Goal: Information Seeking & Learning: Learn about a topic

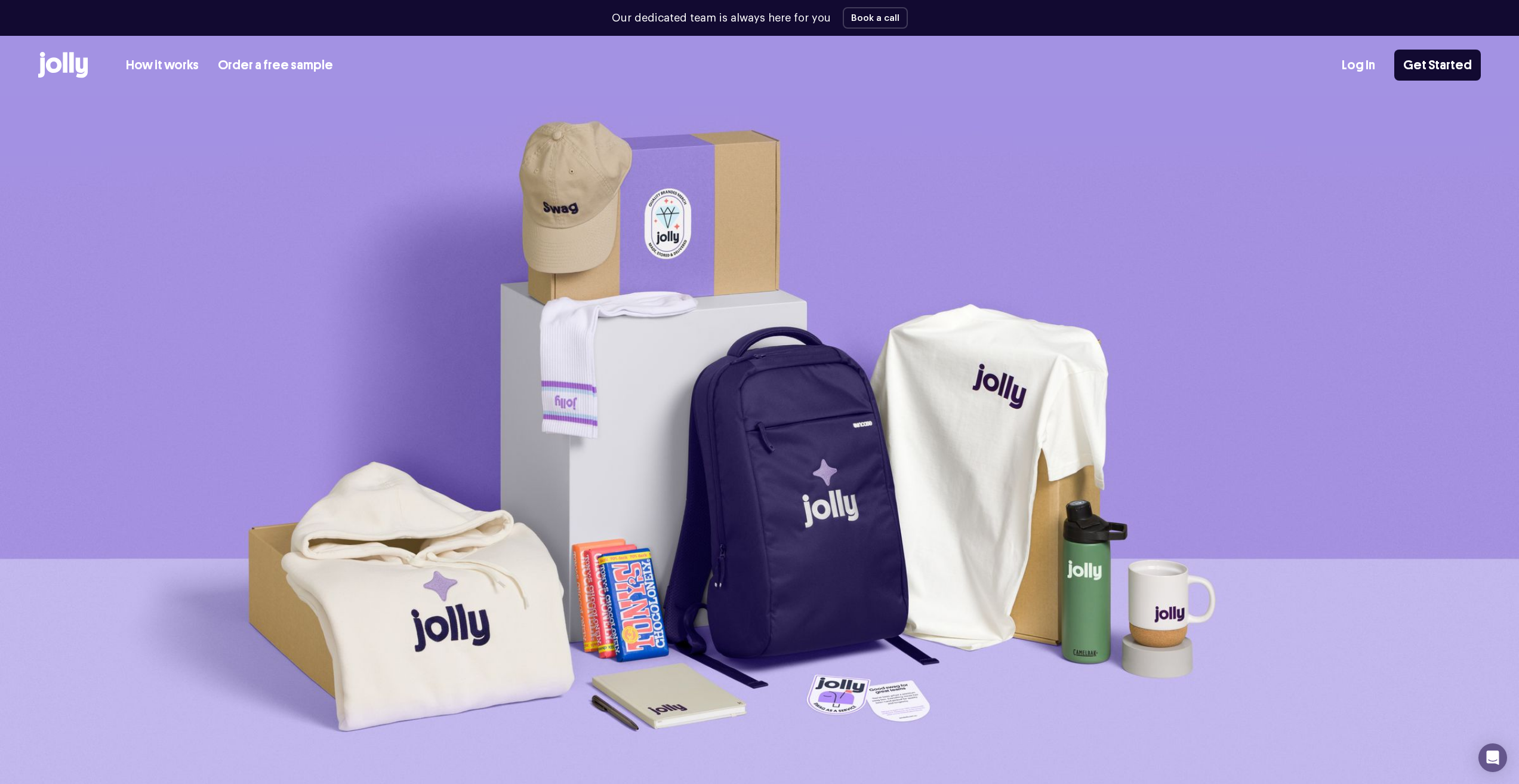
click at [274, 62] on link "Order a free sample" at bounding box center [275, 65] width 116 height 20
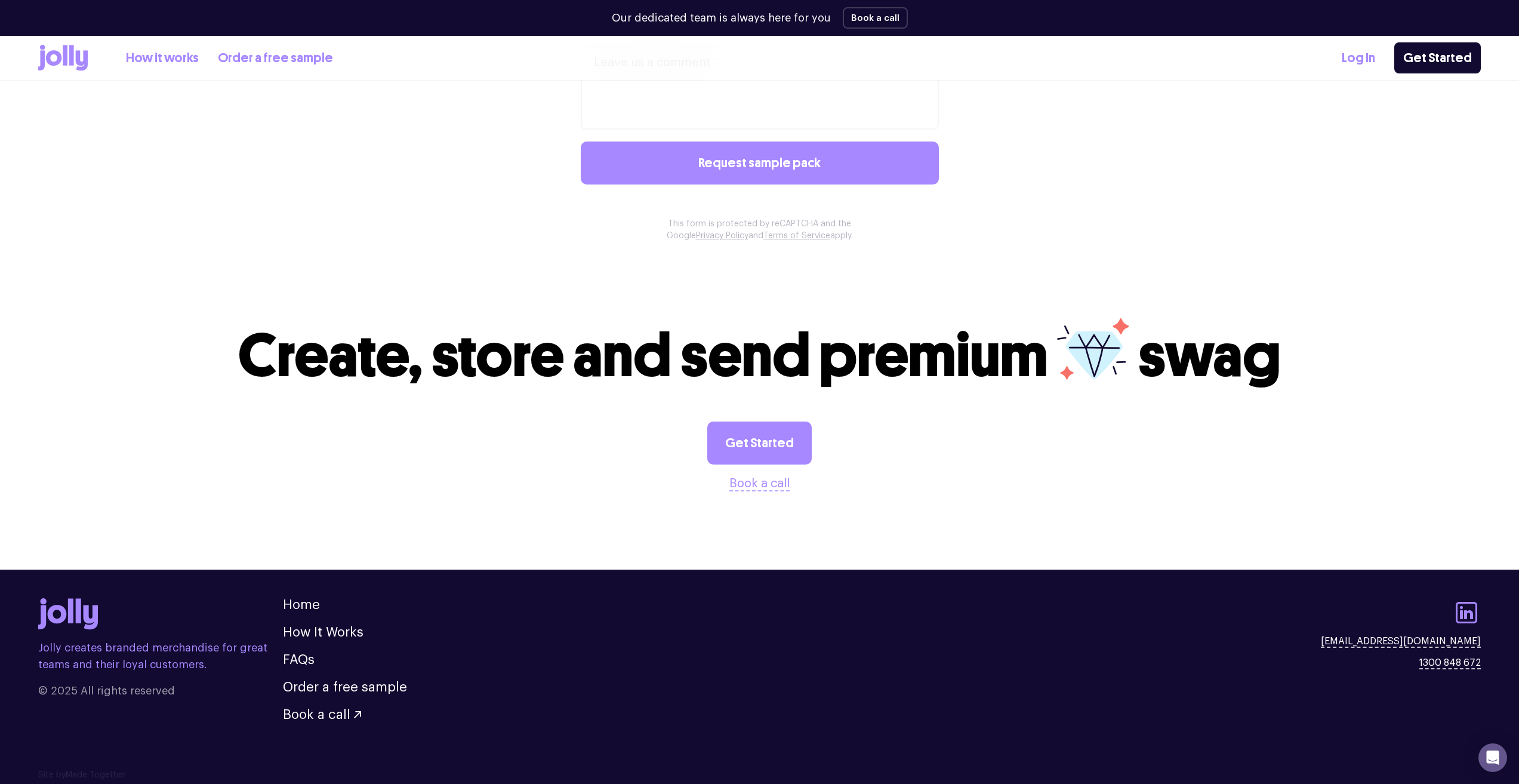
scroll to position [1020, 0]
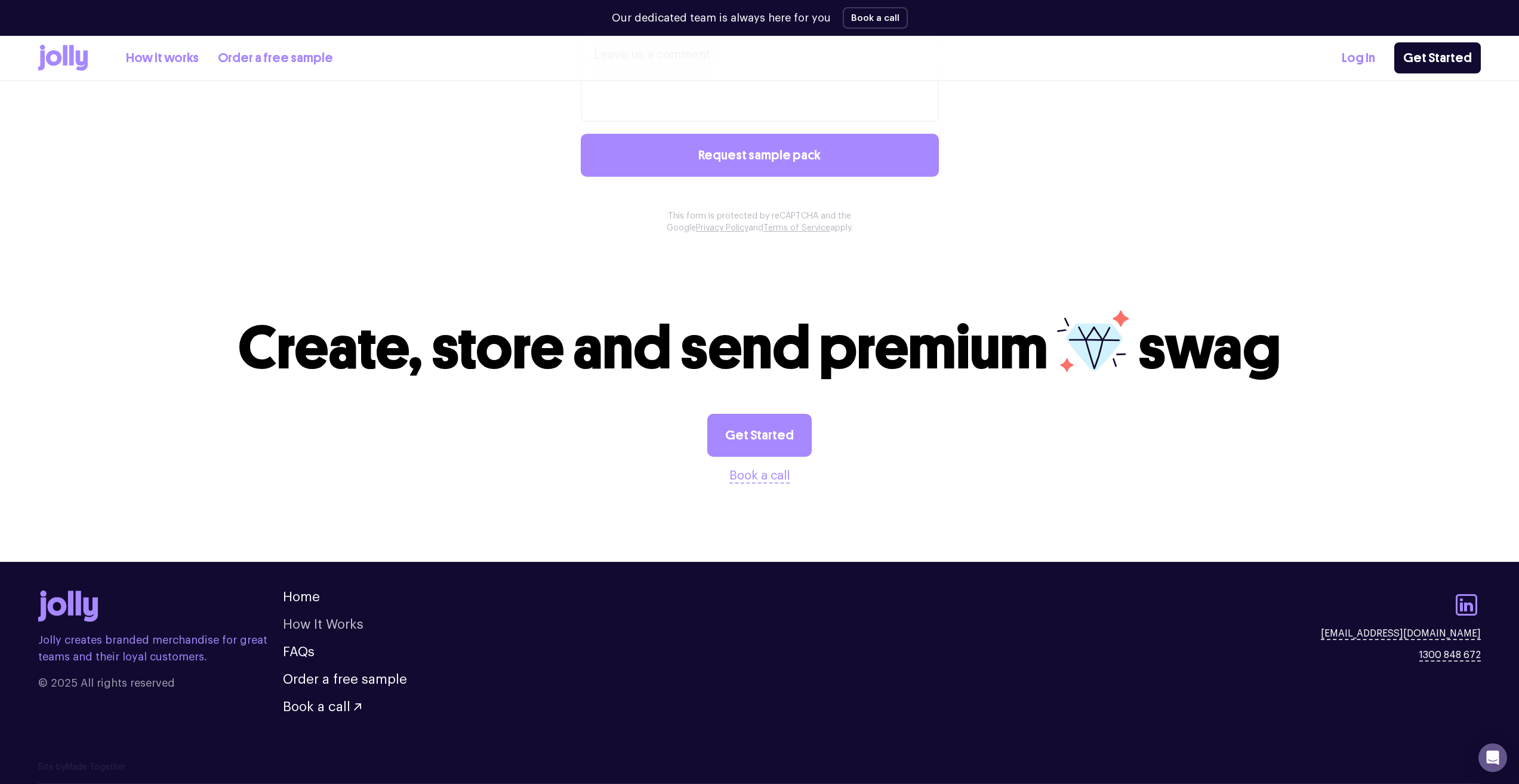
click at [320, 626] on link "How It Works" at bounding box center [324, 624] width 81 height 13
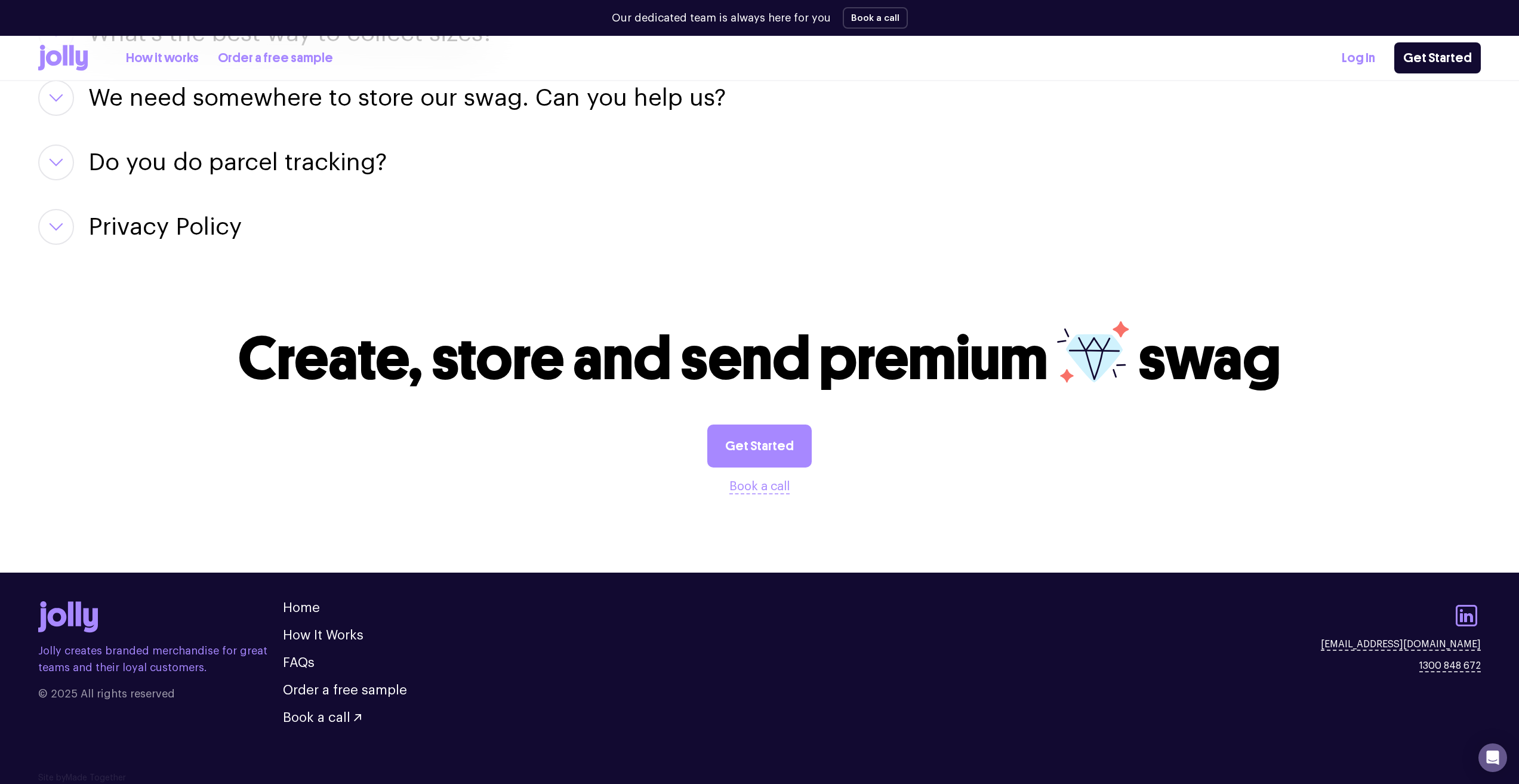
scroll to position [1947, 0]
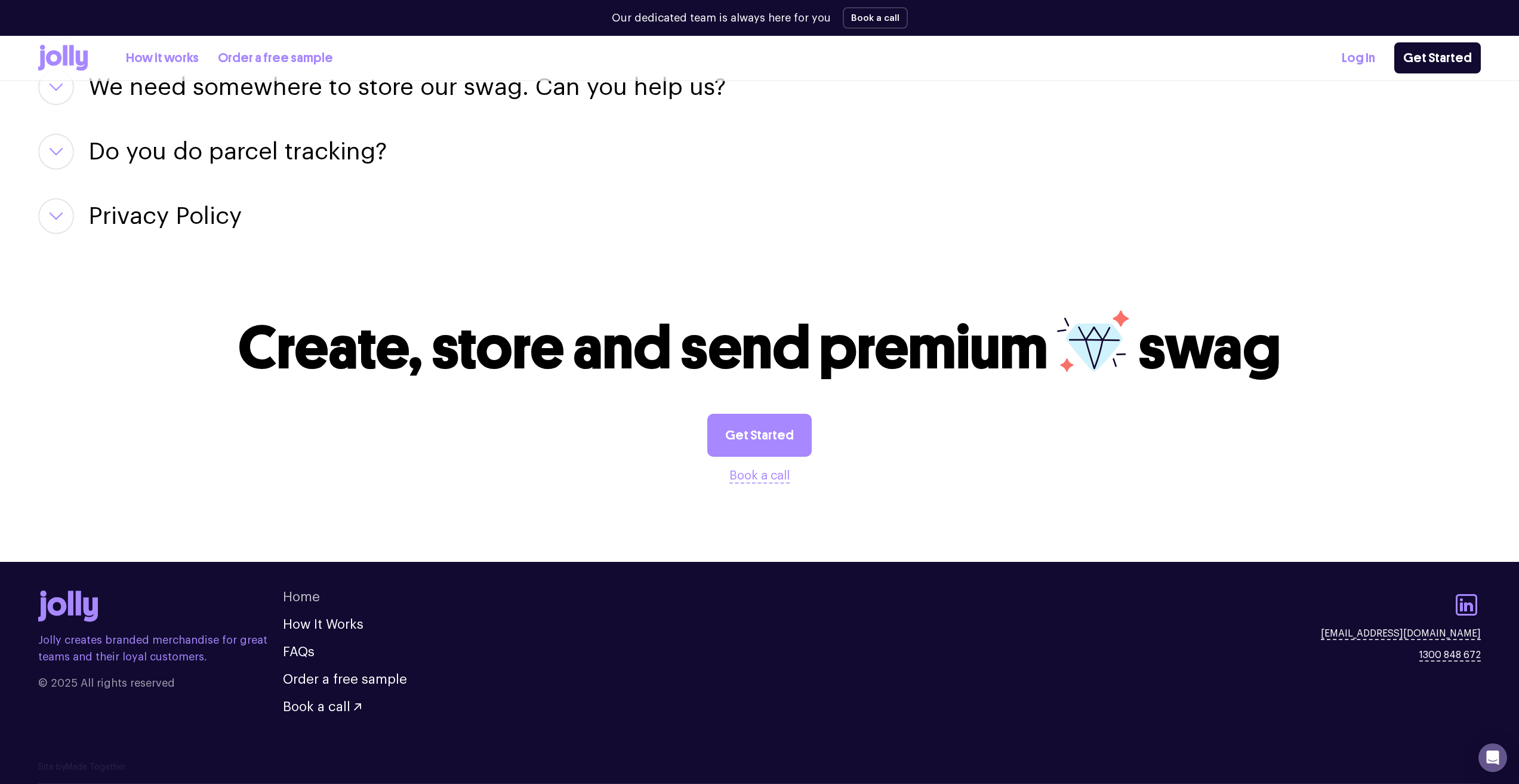
click at [313, 600] on link "Home" at bounding box center [301, 597] width 37 height 13
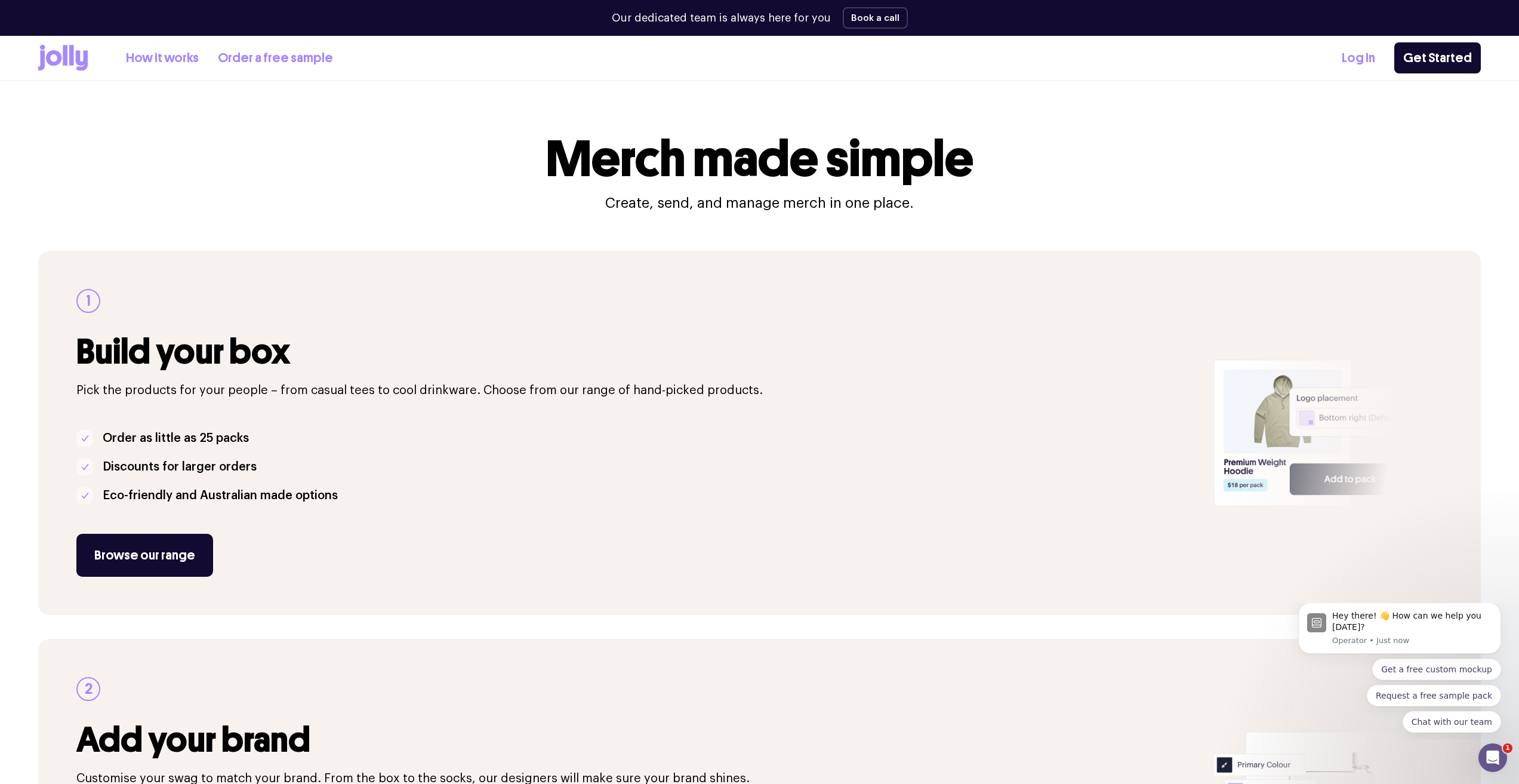
scroll to position [1947, 0]
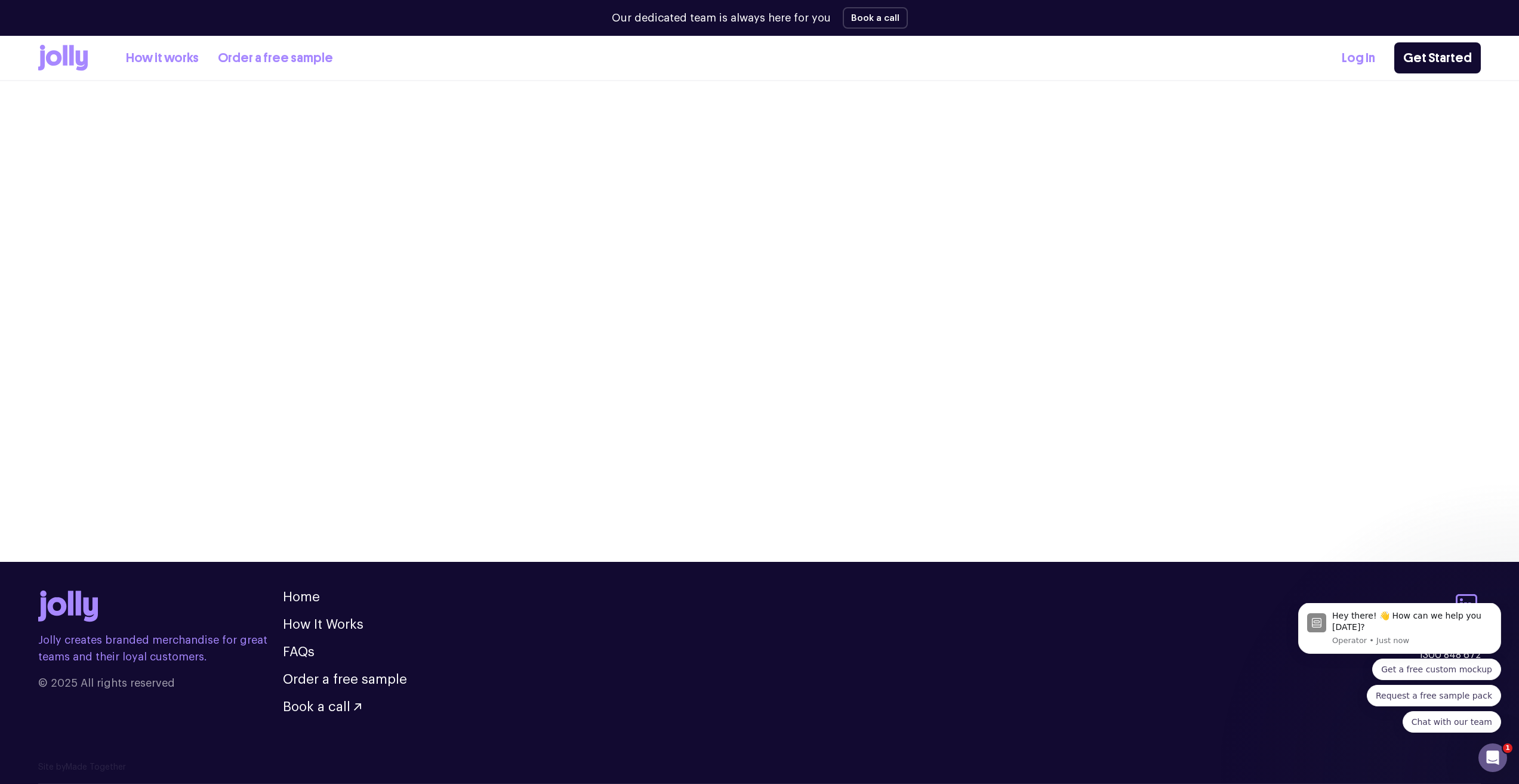
scroll to position [1020, 0]
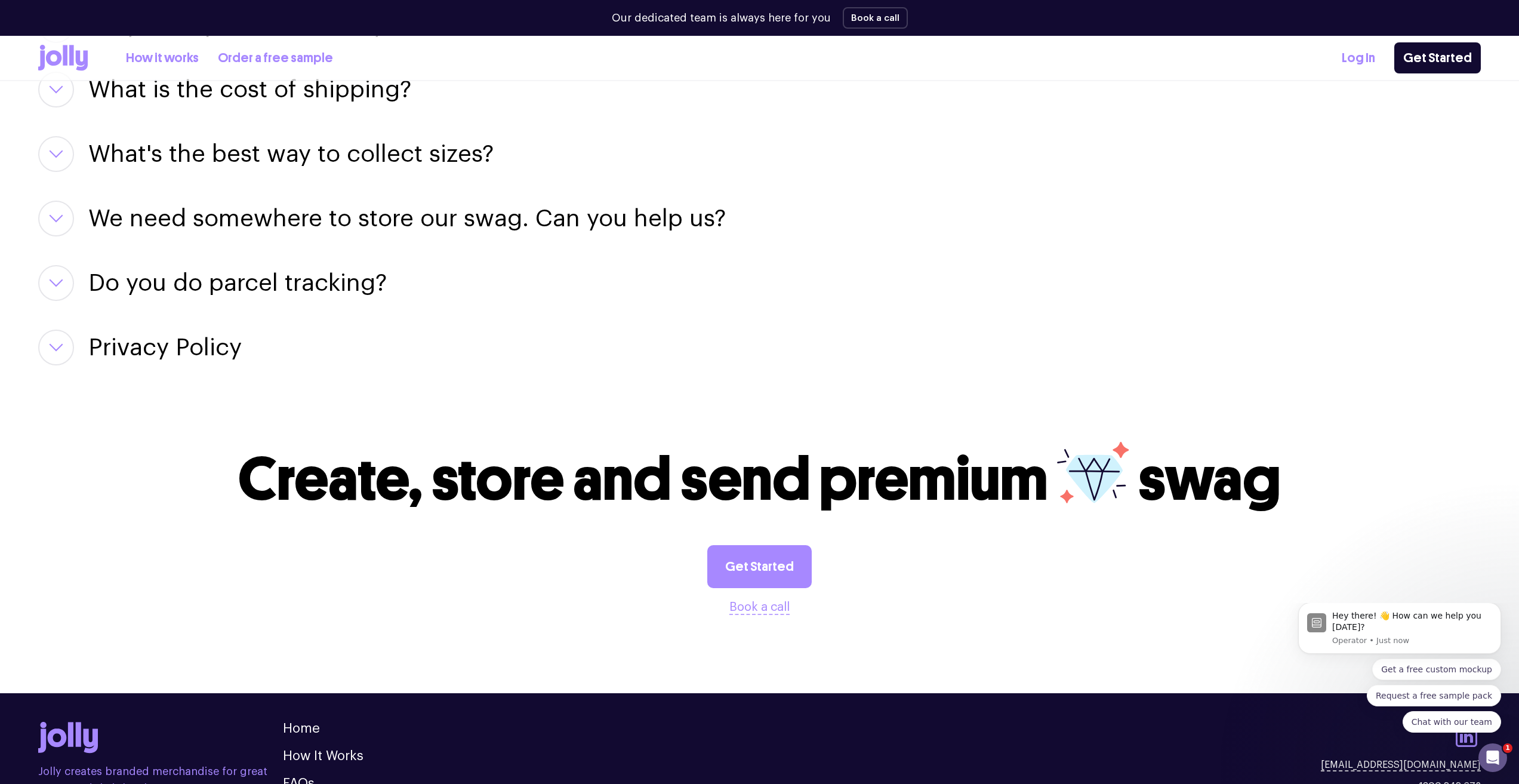
scroll to position [1947, 0]
